Goal: Browse casually

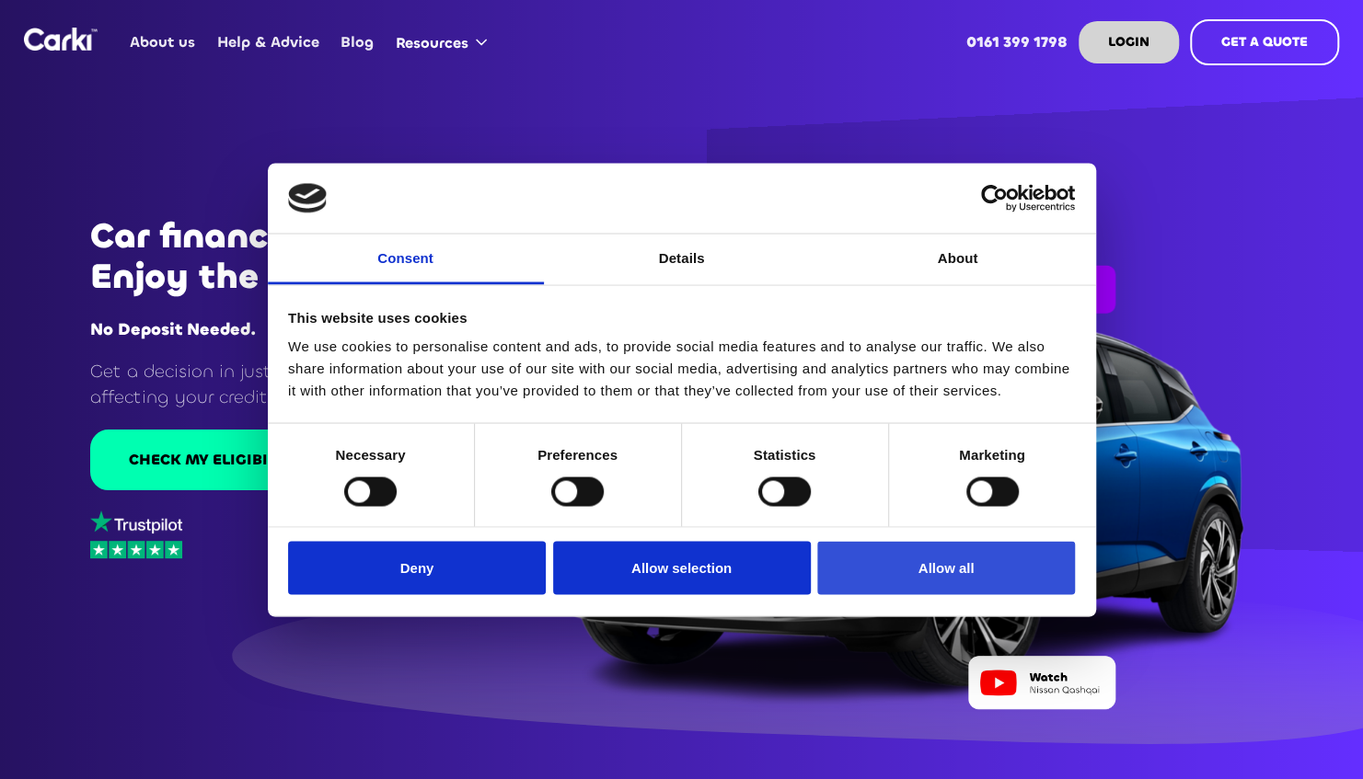
click at [927, 572] on button "Allow all" at bounding box center [946, 568] width 258 height 53
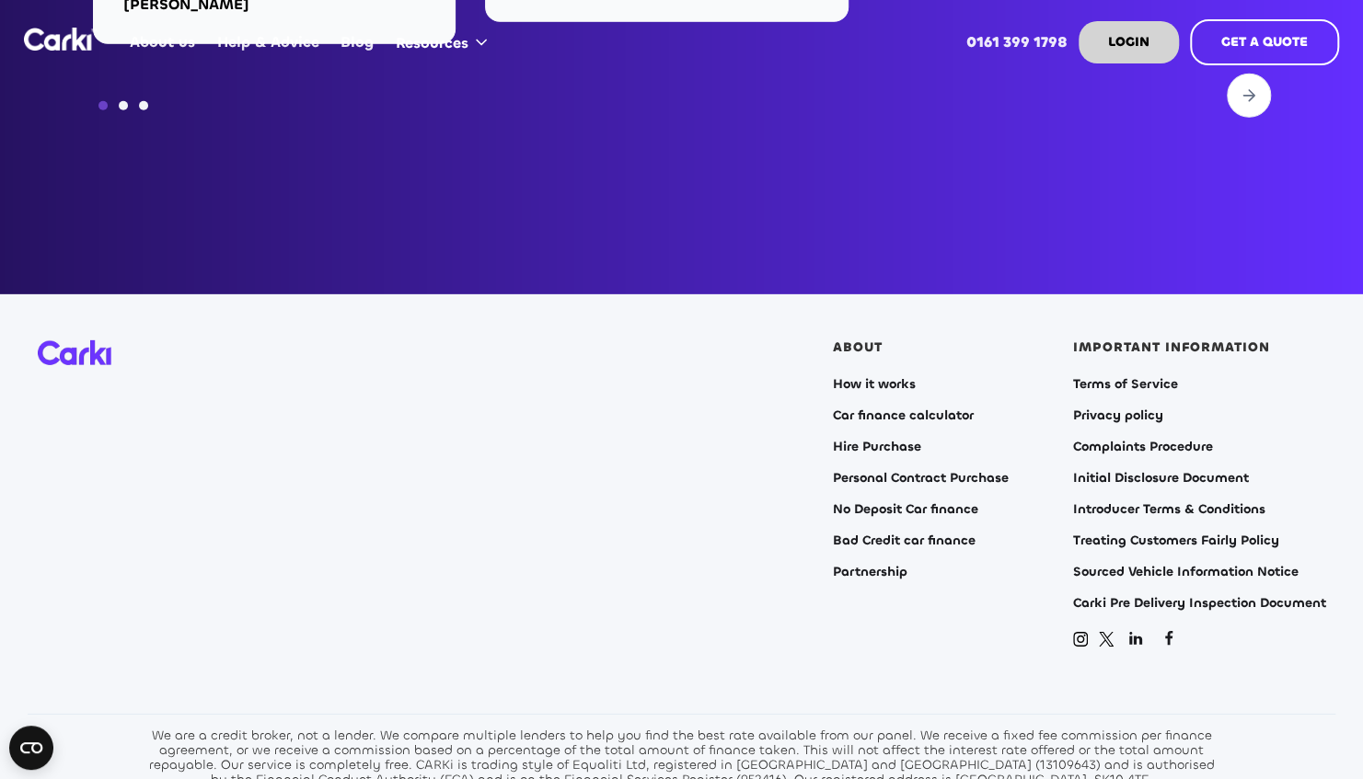
scroll to position [7452, 0]
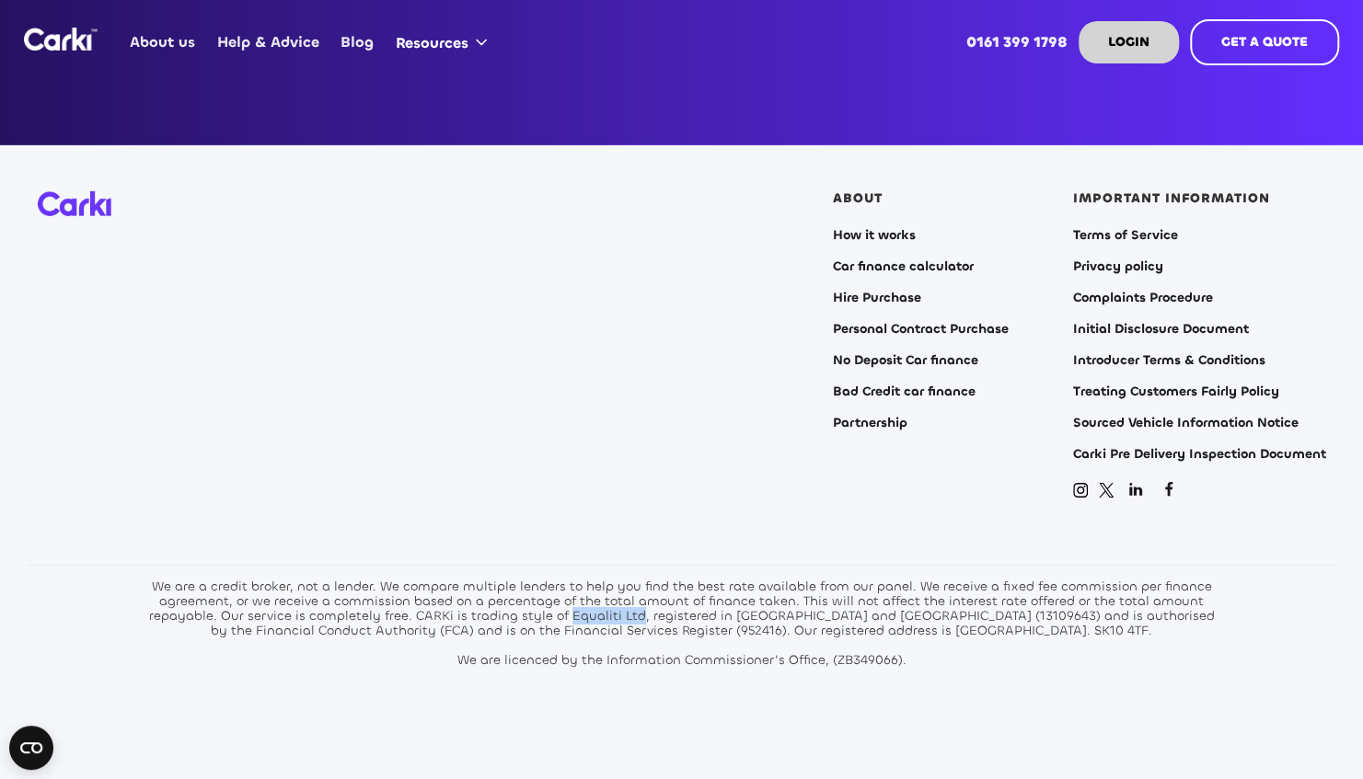
drag, startPoint x: 649, startPoint y: 595, endPoint x: 579, endPoint y: 594, distance: 69.9
click at [579, 594] on div "We are a credit broker, not a lender. We compare multiple lenders to help you f…" at bounding box center [682, 624] width 1077 height 88
drag, startPoint x: 579, startPoint y: 594, endPoint x: 610, endPoint y: 594, distance: 31.3
copy div "Equaliti Ltd"
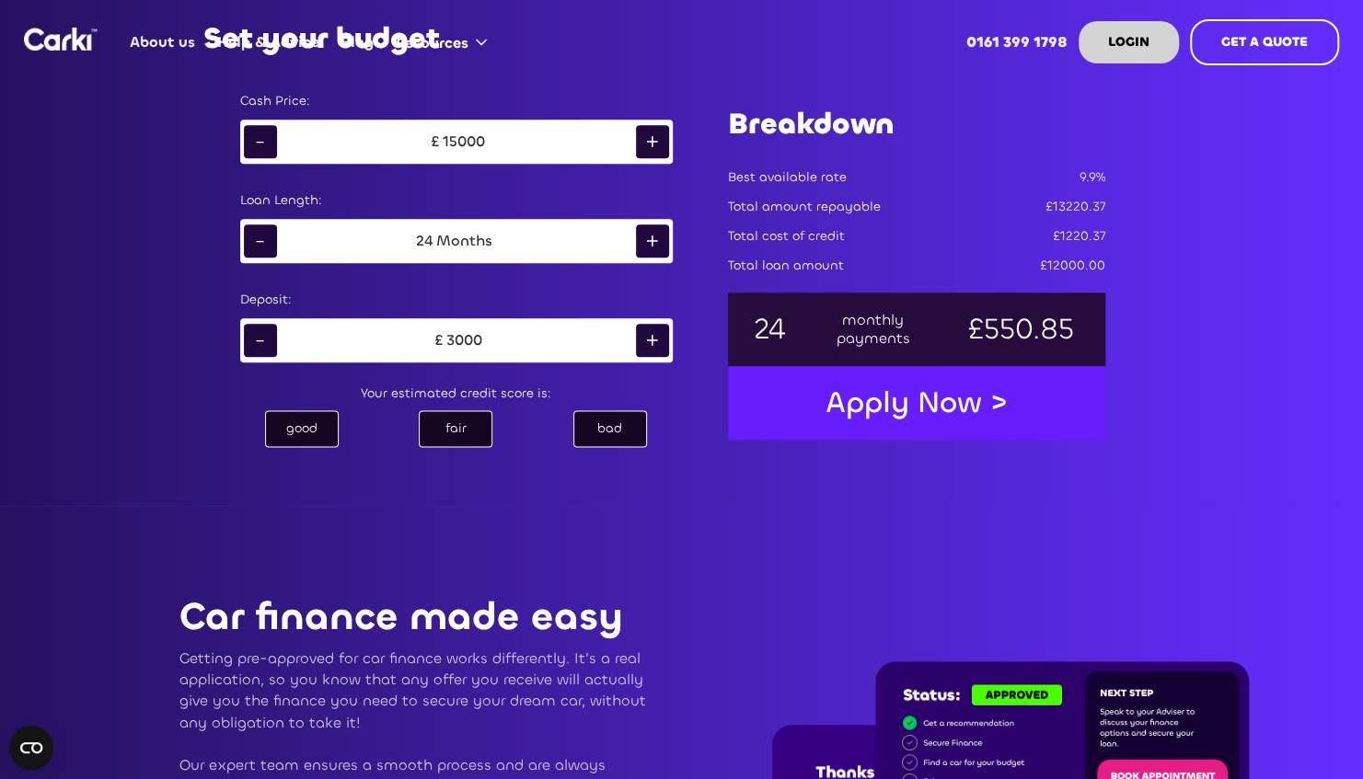
scroll to position [1147, 0]
